Goal: Book appointment/travel/reservation

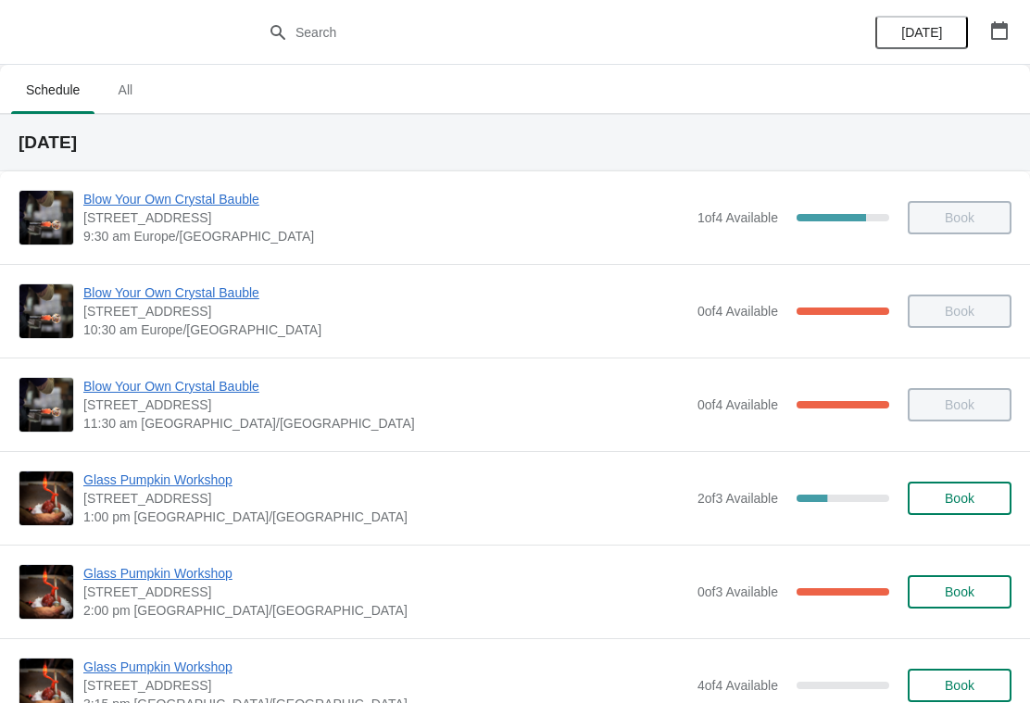
click at [952, 492] on span "Book" at bounding box center [960, 498] width 30 height 15
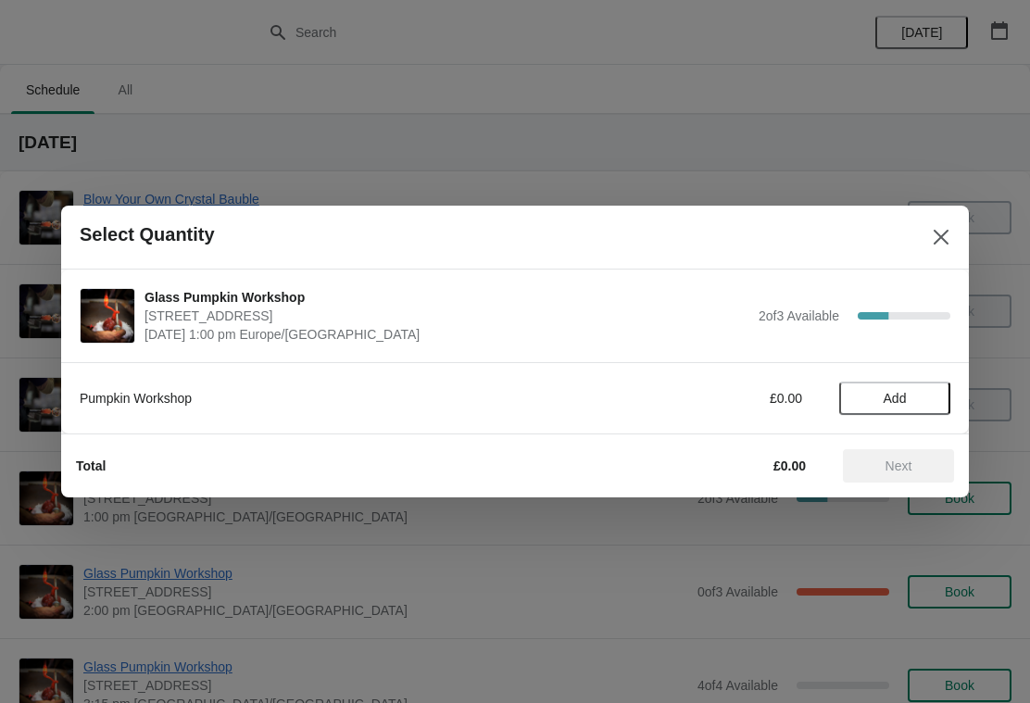
click at [904, 400] on span "Add" at bounding box center [895, 398] width 23 height 15
click at [908, 469] on span "Next" at bounding box center [899, 466] width 27 height 15
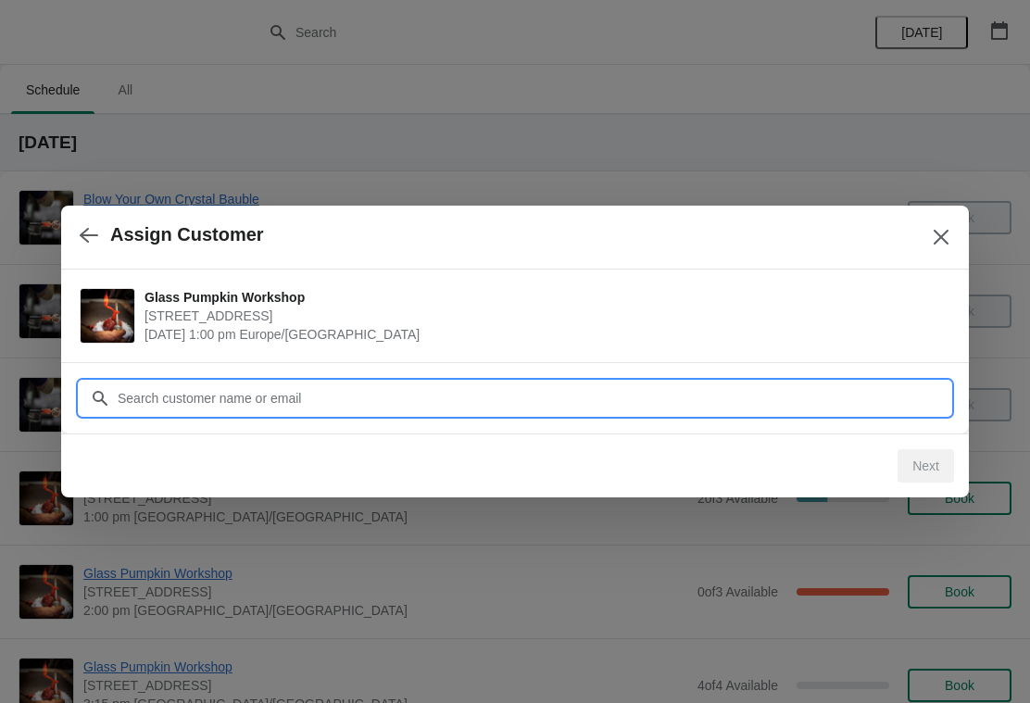
click at [279, 387] on input "Customer" at bounding box center [534, 398] width 834 height 33
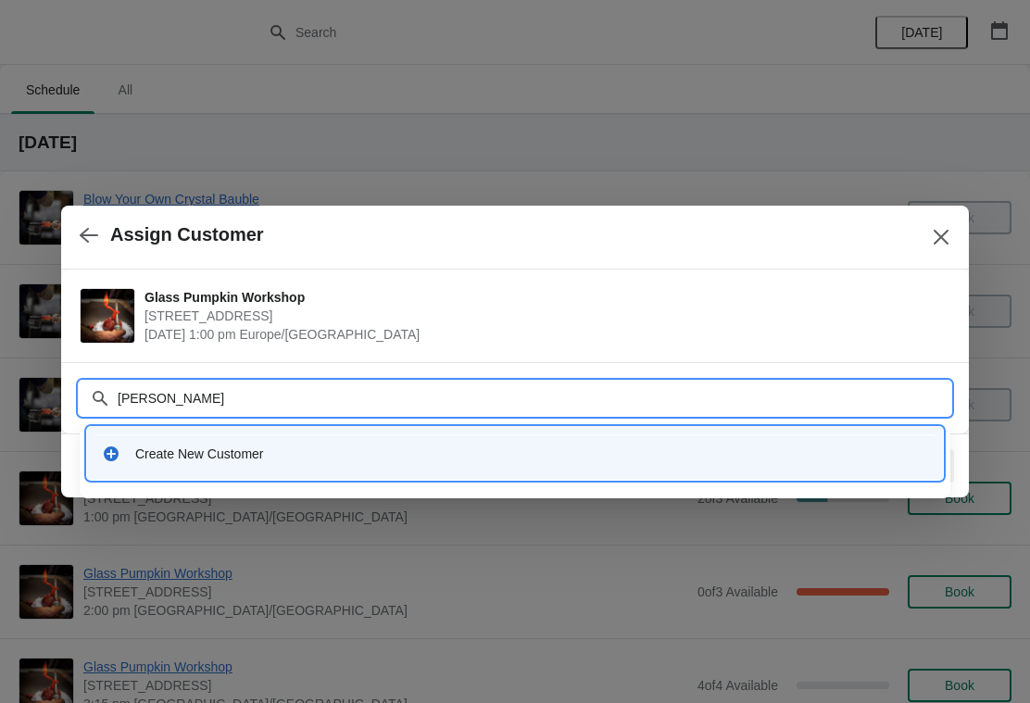
type input "[PERSON_NAME]"
click at [222, 455] on div "Create New Customer" at bounding box center [531, 454] width 793 height 19
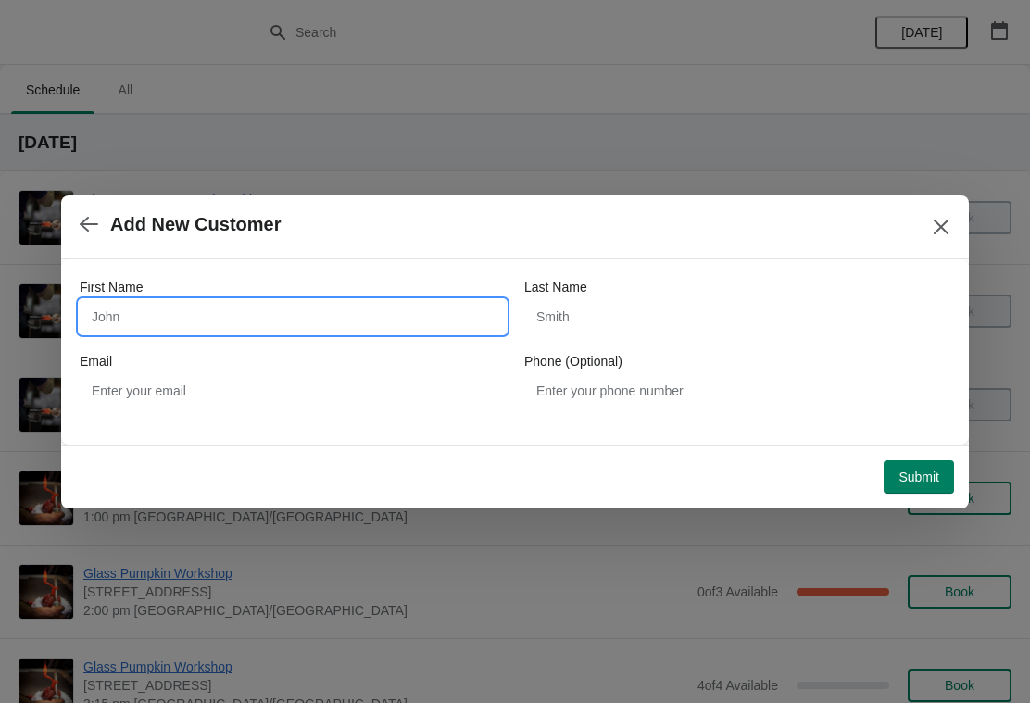
click at [229, 315] on input "First Name" at bounding box center [293, 316] width 426 height 33
type input "[PERSON_NAME]"
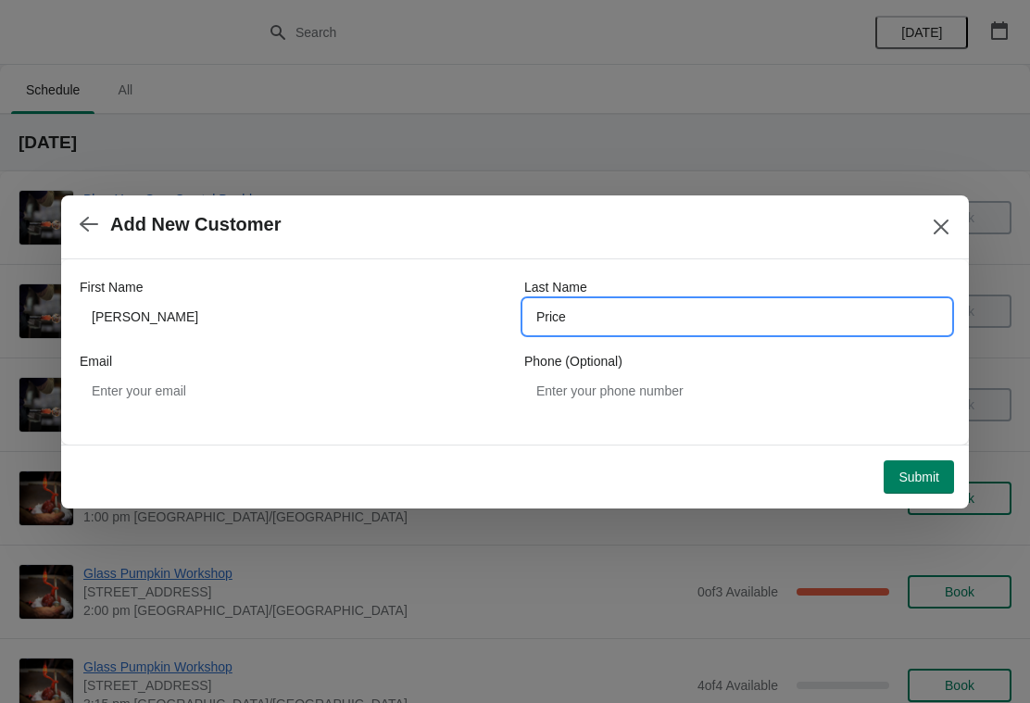
type input "Price"
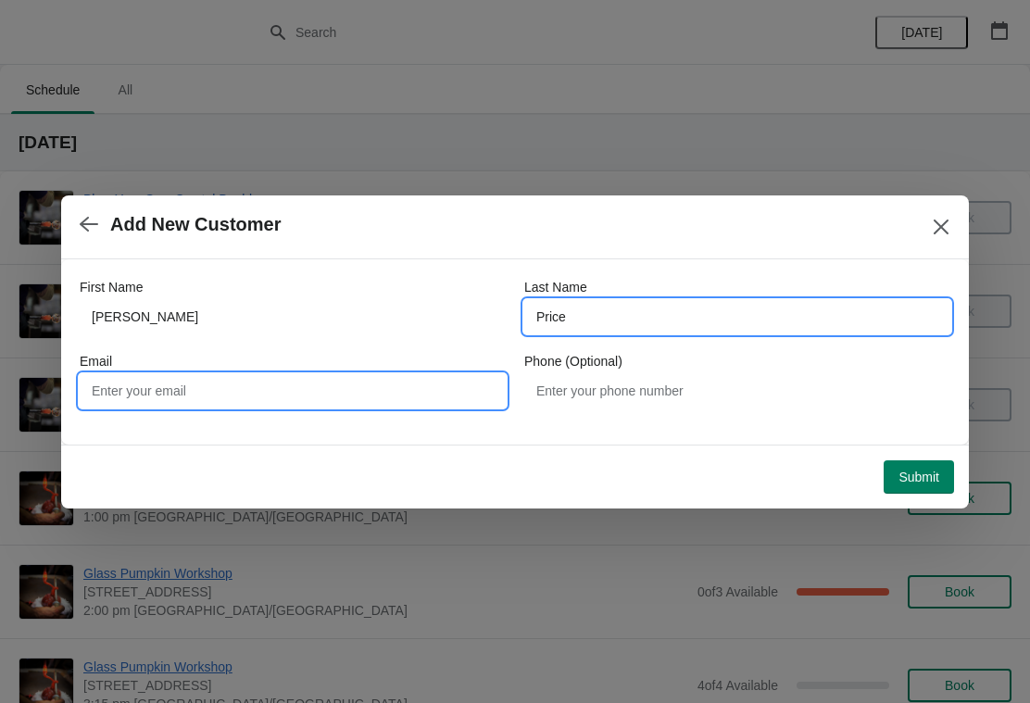
click at [153, 386] on input "Email" at bounding box center [293, 390] width 426 height 33
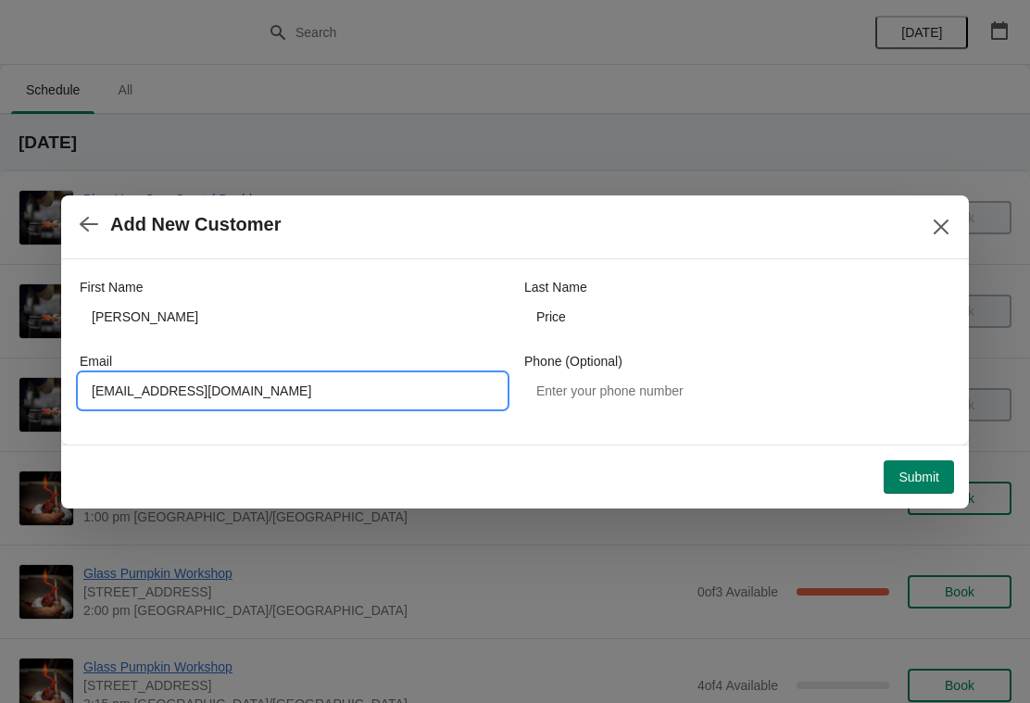
type input "[EMAIL_ADDRESS][DOMAIN_NAME]"
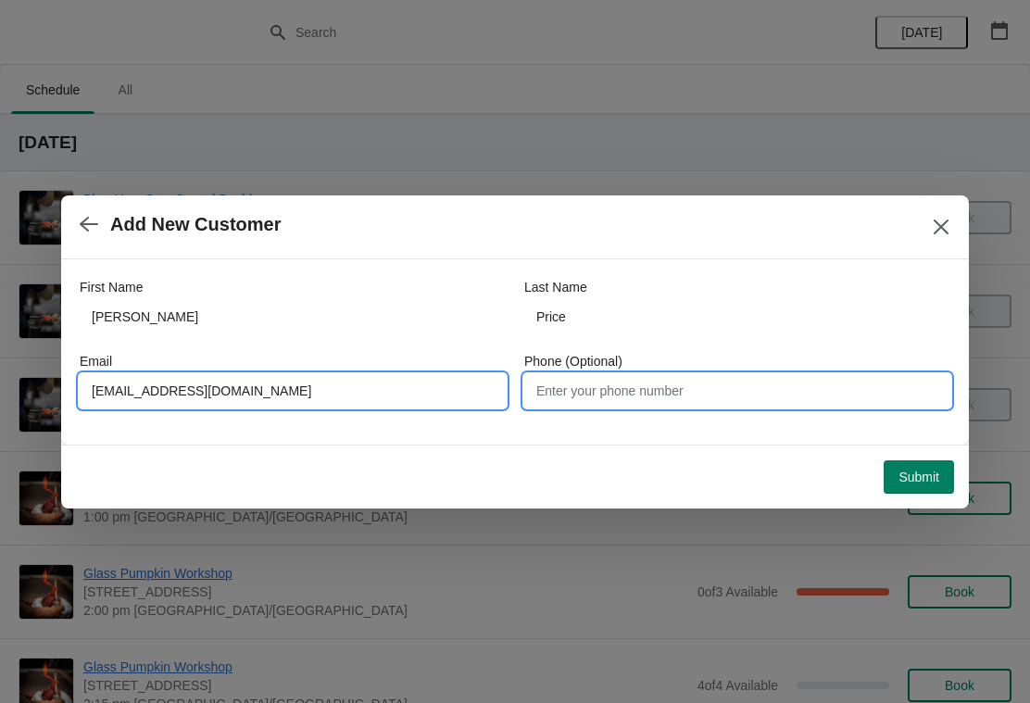
click at [622, 394] on input "Phone (Optional)" at bounding box center [737, 390] width 426 height 33
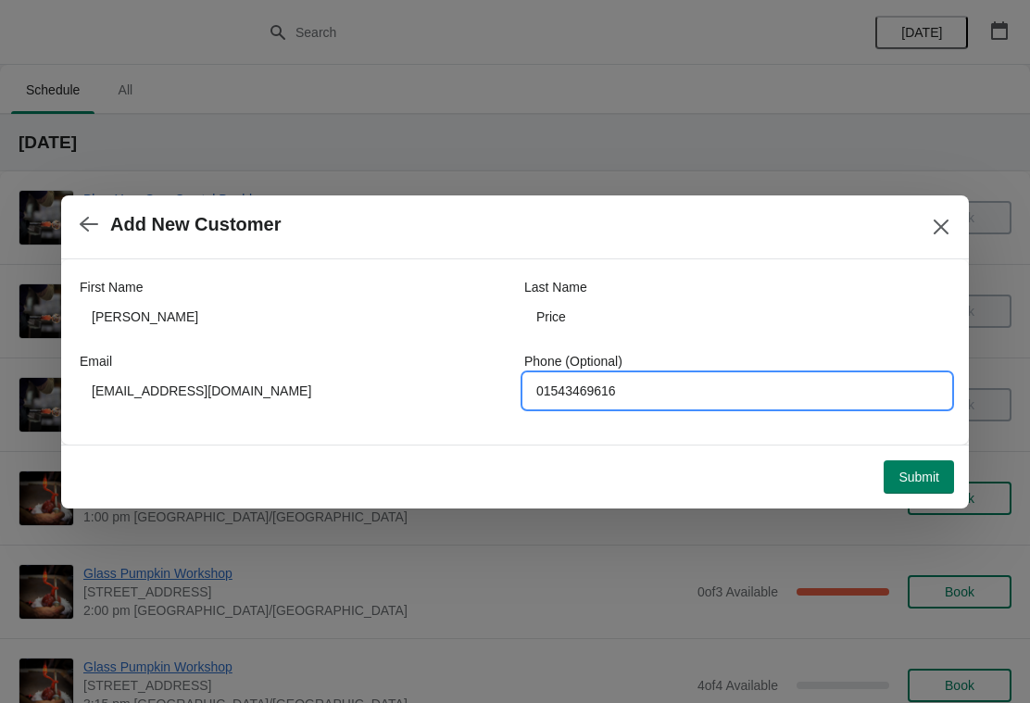
type input "01543469616"
click at [922, 482] on span "Submit" at bounding box center [919, 477] width 41 height 15
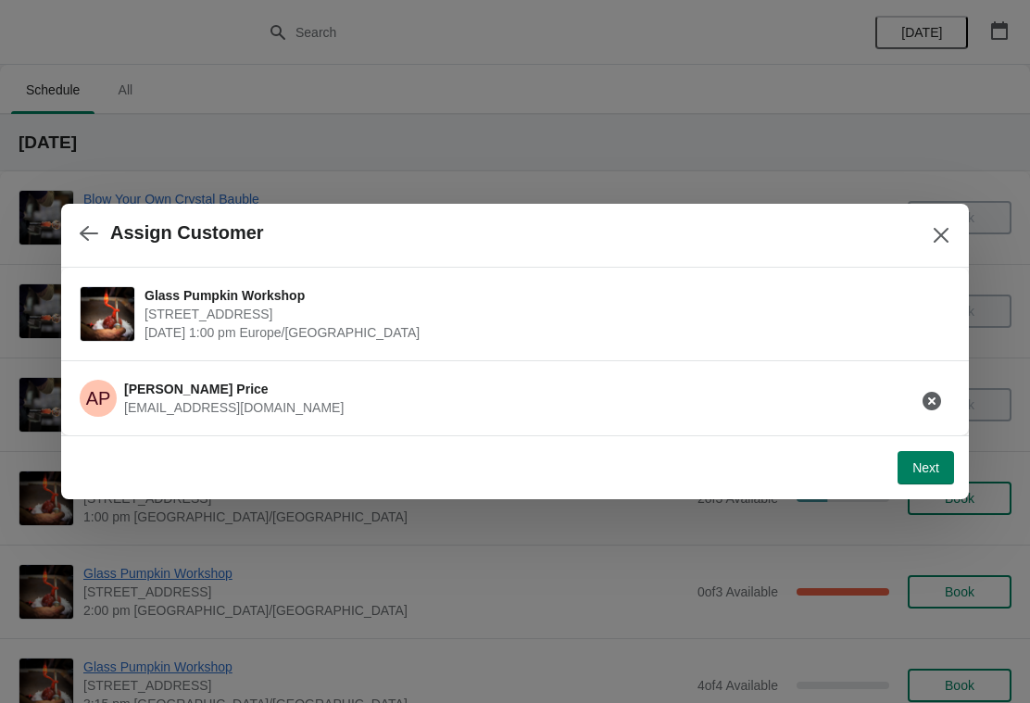
click at [927, 459] on button "Next" at bounding box center [926, 467] width 57 height 33
select select "Yes, I will collect it"
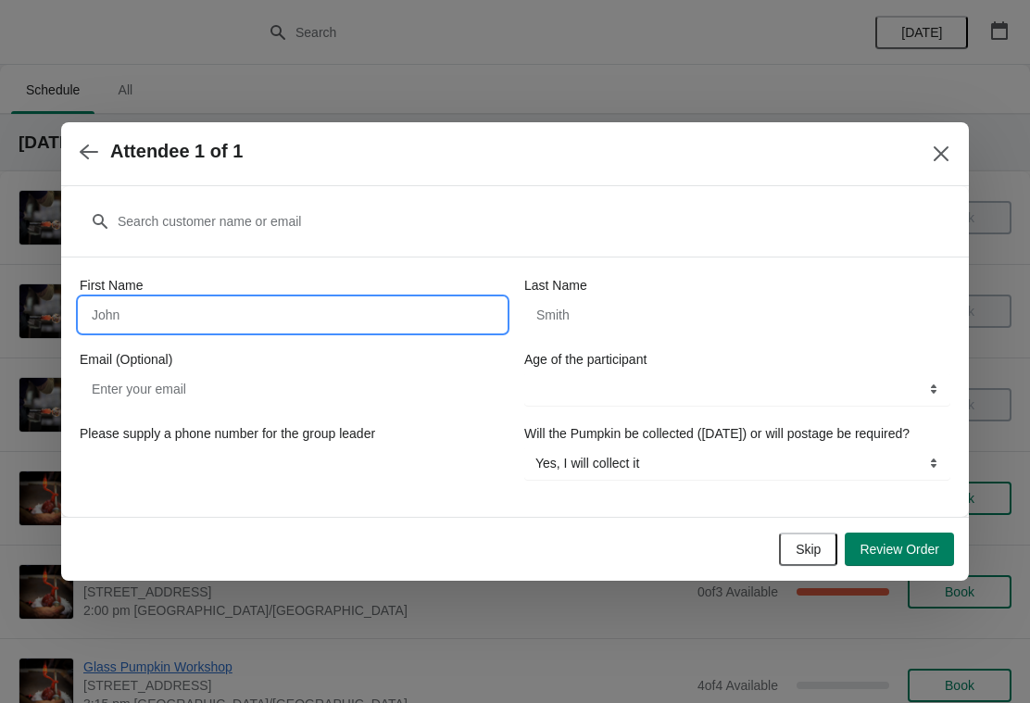
click at [216, 305] on input "First Name" at bounding box center [293, 314] width 426 height 33
type input "[PERSON_NAME]"
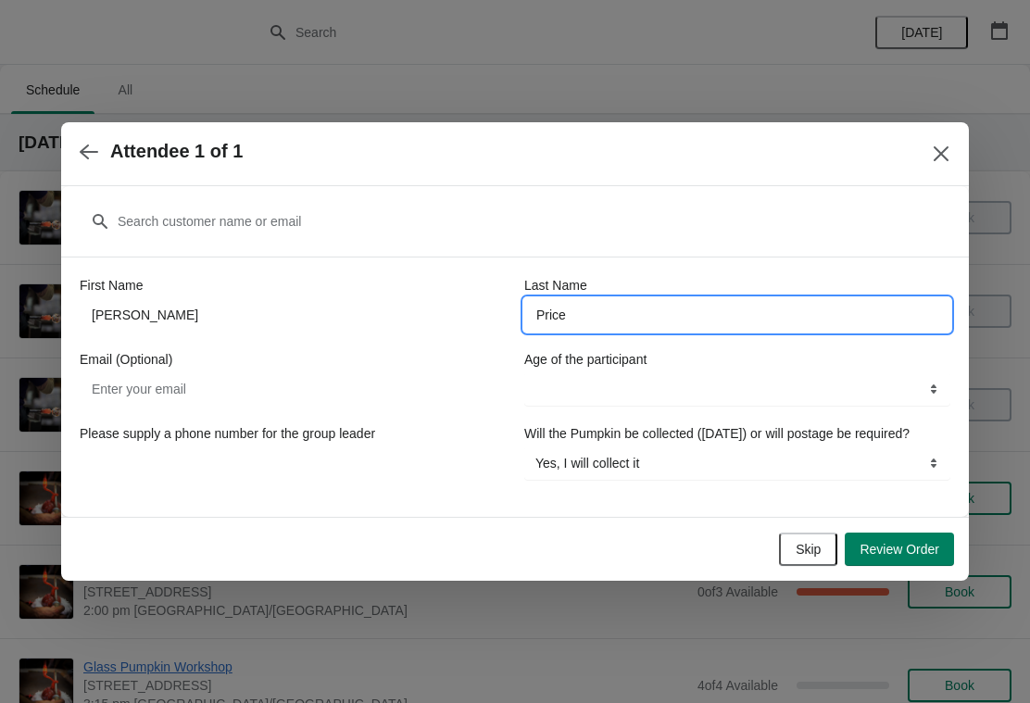
type input "Price"
click at [163, 381] on input "Email (Optional)" at bounding box center [293, 388] width 426 height 33
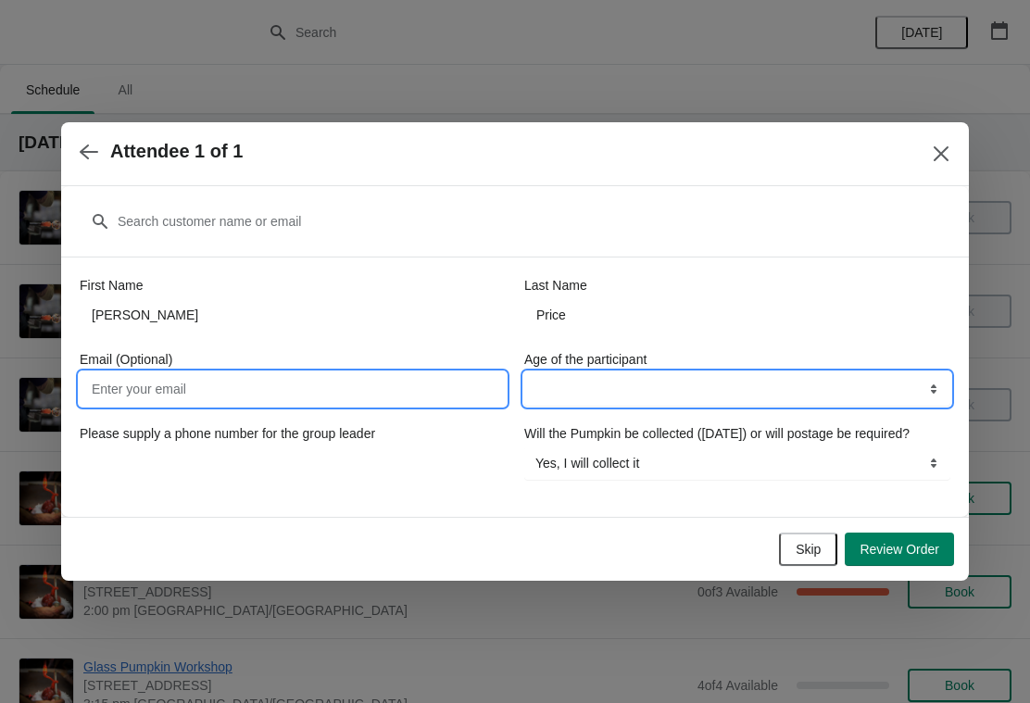
click at [655, 383] on select "13-17 years 18 years and over" at bounding box center [737, 388] width 426 height 33
select select "18 years and over"
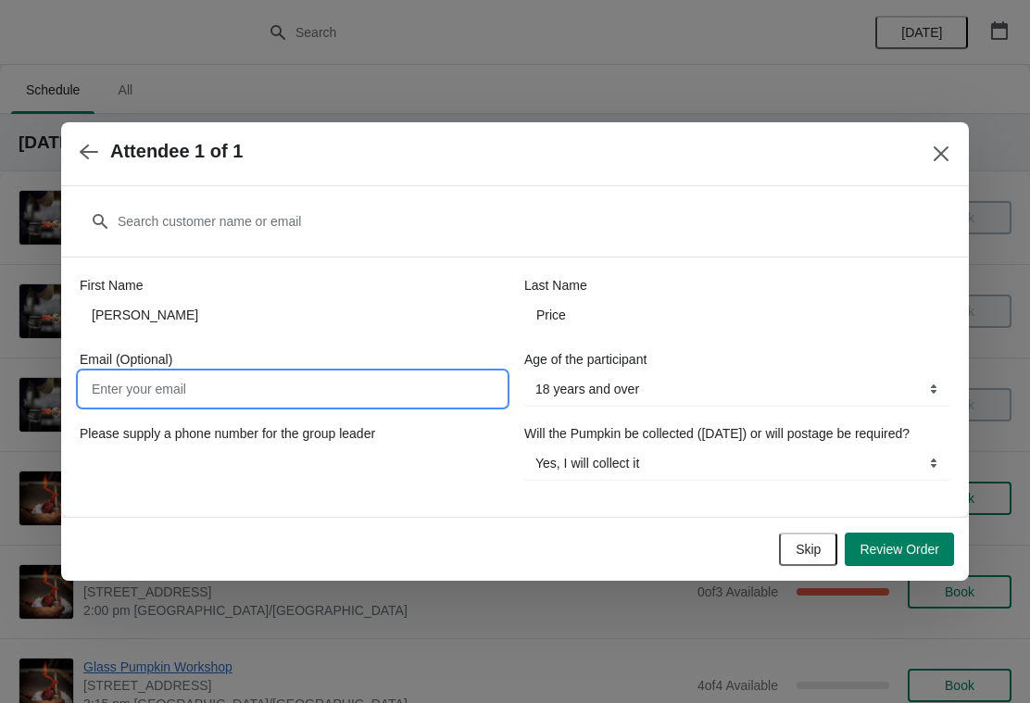
click at [184, 372] on input "Email (Optional)" at bounding box center [293, 388] width 426 height 33
type input "[EMAIL_ADDRESS][DOMAIN_NAME]"
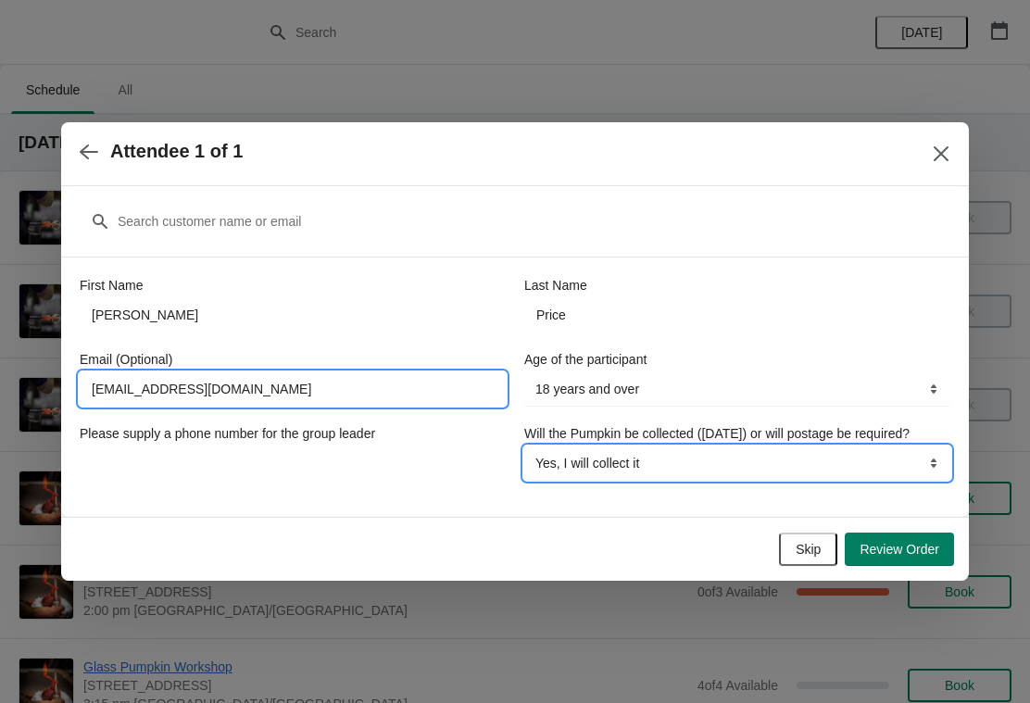
click at [709, 475] on select "Yes, I will collect it No, I will require postage" at bounding box center [737, 462] width 426 height 33
select select "No, I will require postage"
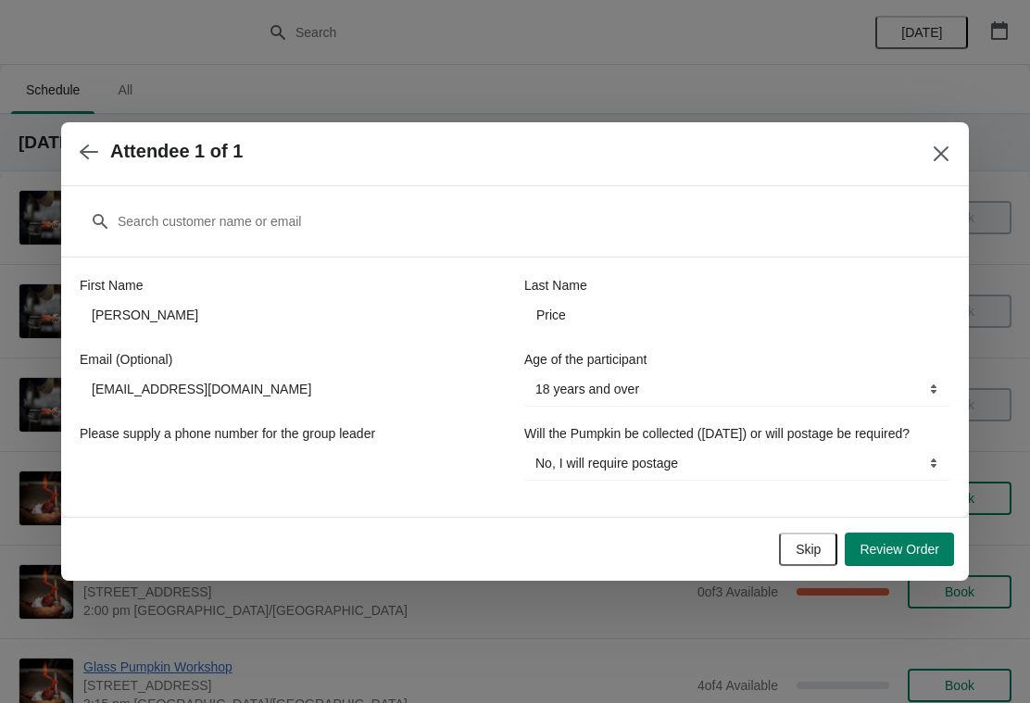
click at [912, 543] on button "Review Order" at bounding box center [899, 549] width 109 height 33
